Goal: Information Seeking & Learning: Learn about a topic

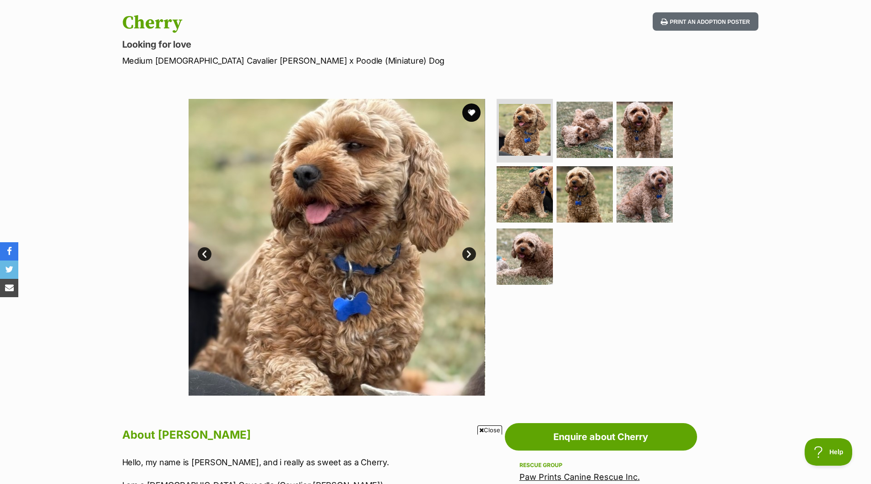
click at [469, 250] on link "Next" at bounding box center [469, 254] width 14 height 14
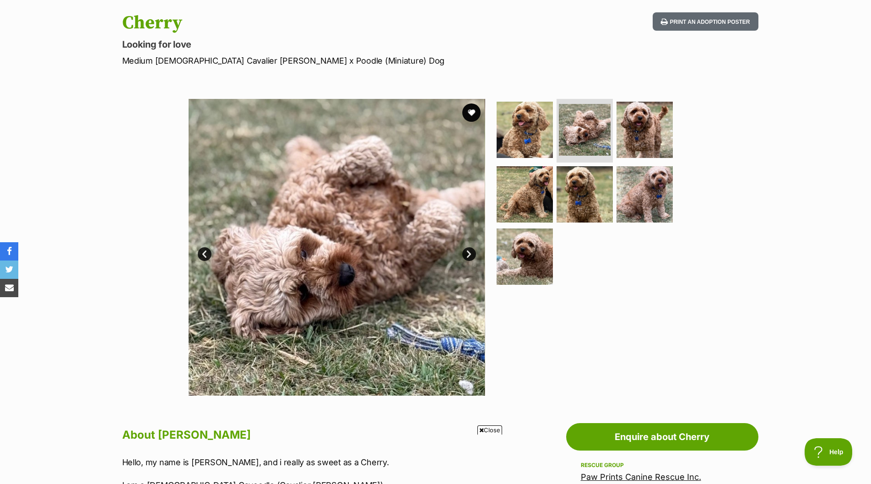
click at [469, 250] on link "Next" at bounding box center [469, 254] width 14 height 14
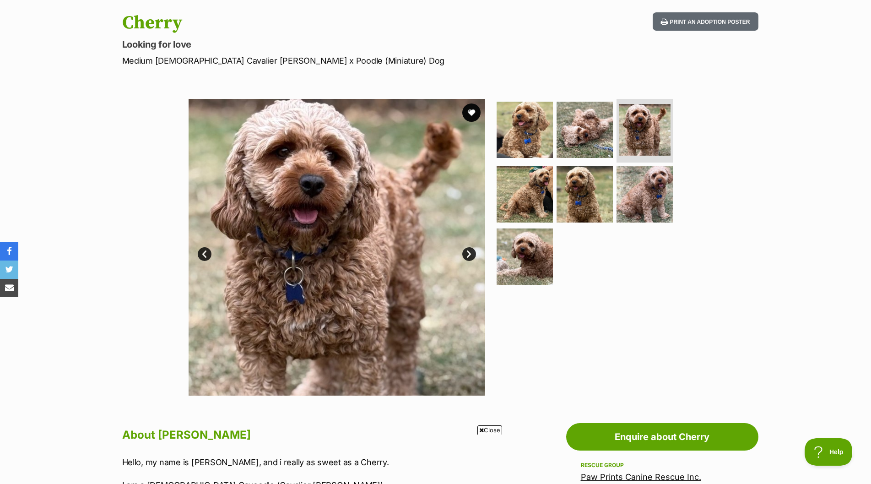
click at [469, 250] on link "Next" at bounding box center [469, 254] width 14 height 14
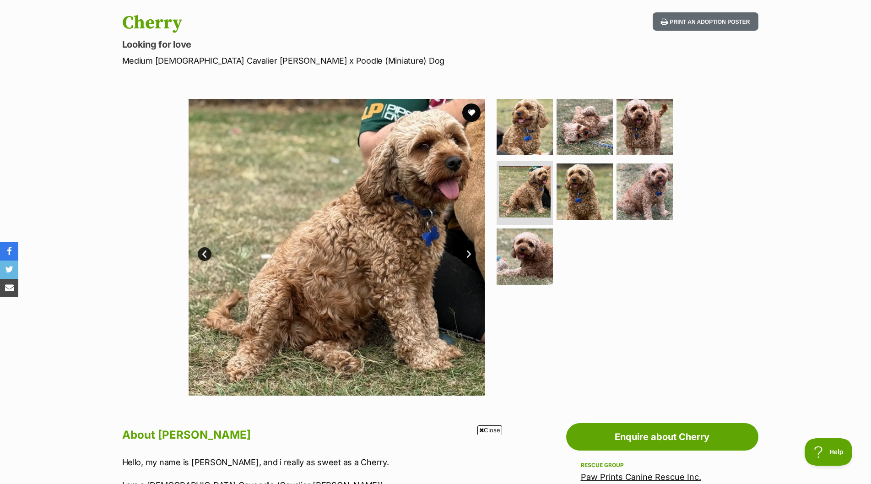
click at [469, 250] on link "Next" at bounding box center [469, 254] width 14 height 14
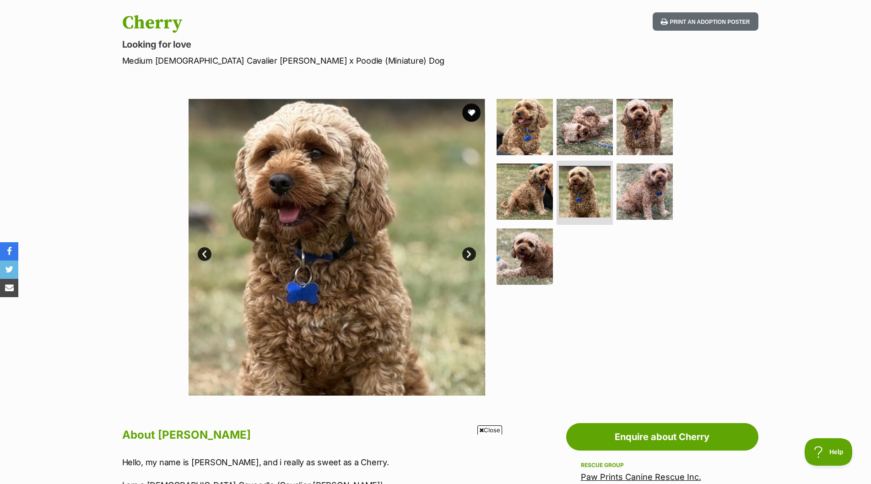
click at [469, 250] on link "Next" at bounding box center [469, 254] width 14 height 14
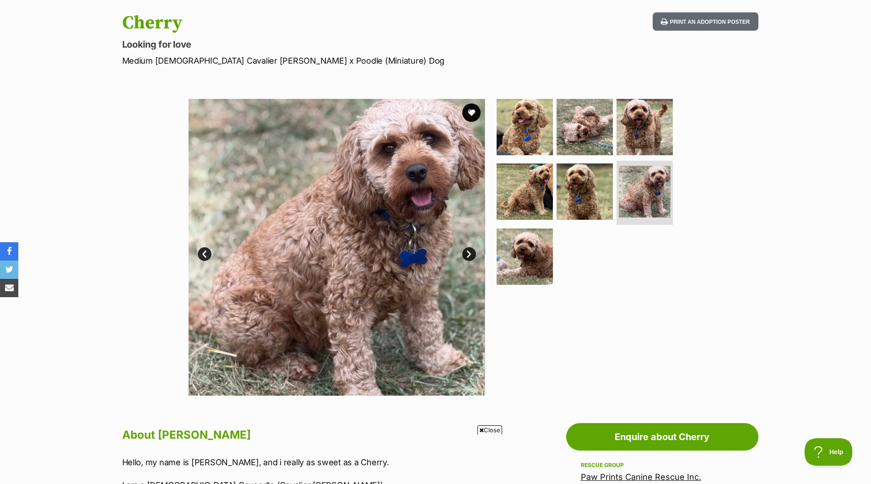
click at [469, 250] on link "Next" at bounding box center [469, 254] width 14 height 14
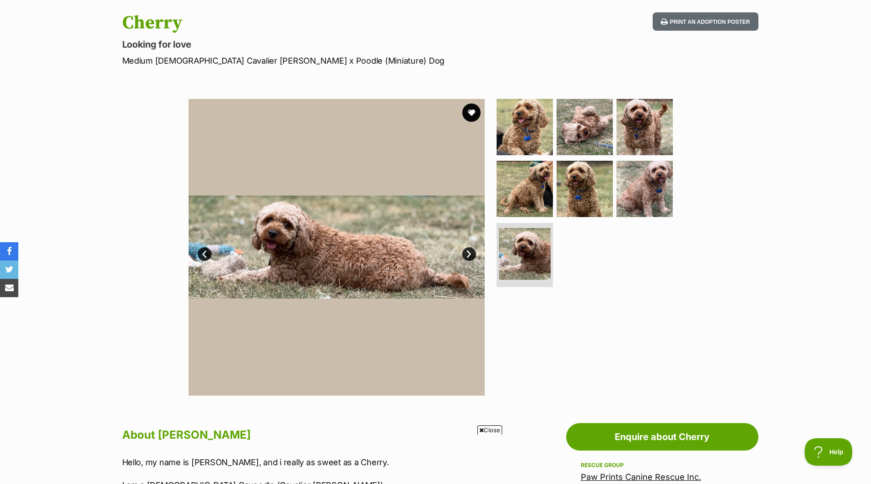
click at [469, 250] on link "Next" at bounding box center [469, 254] width 14 height 14
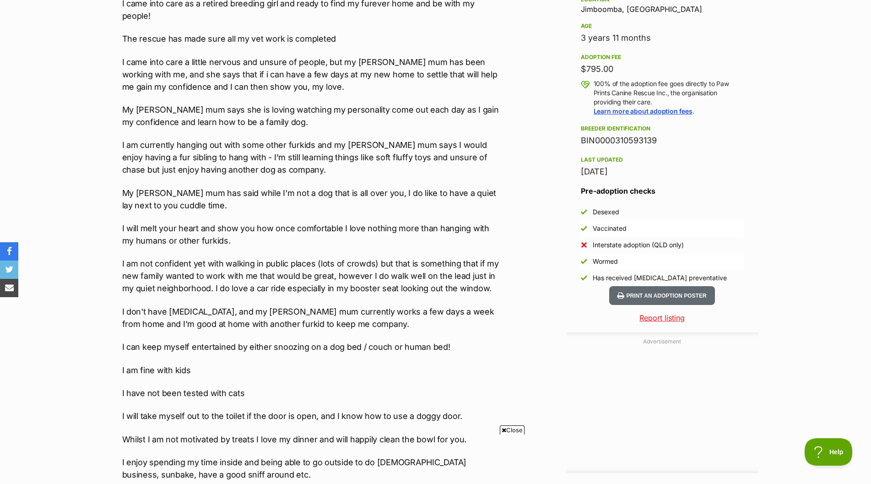
scroll to position [503, 0]
